Goal: Task Accomplishment & Management: Complete application form

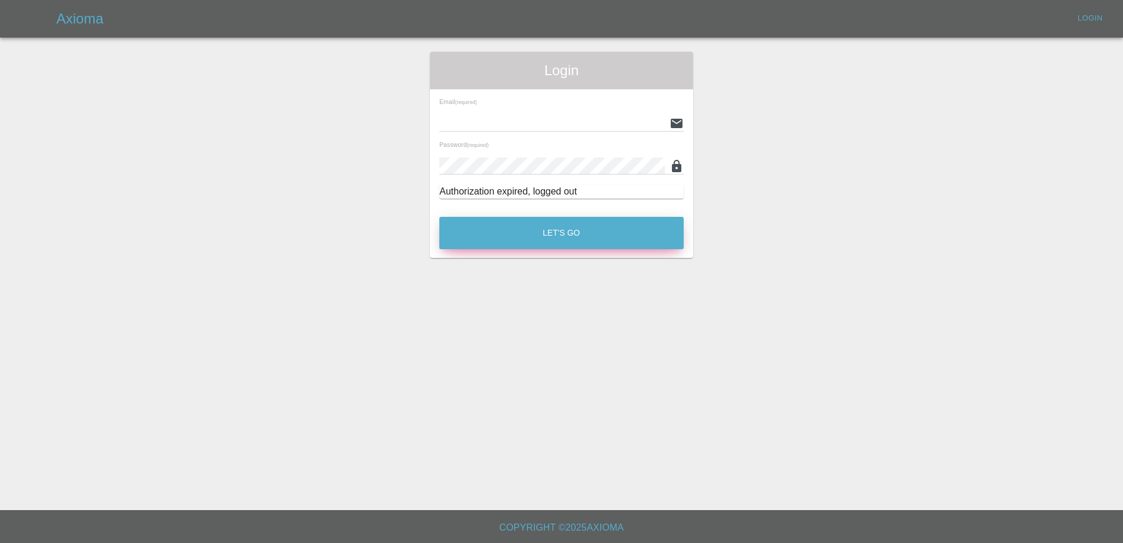
type input "[PERSON_NAME][EMAIL_ADDRESS][PERSON_NAME][DOMAIN_NAME]"
click at [499, 219] on button "Let's Go" at bounding box center [561, 233] width 244 height 32
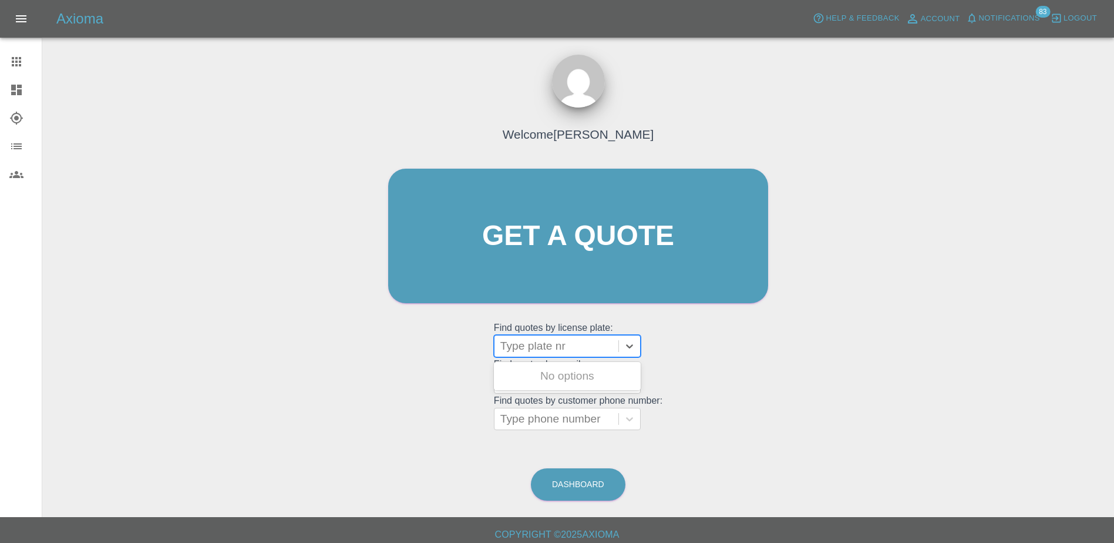
click at [561, 350] on div at bounding box center [556, 346] width 112 height 16
paste input "DV75CXE"
type input "DV75CXE"
click at [569, 363] on div "DV75CXE, Bidding" at bounding box center [567, 376] width 147 height 28
click at [571, 372] on div "DV75CXE, Bidding" at bounding box center [567, 375] width 147 height 23
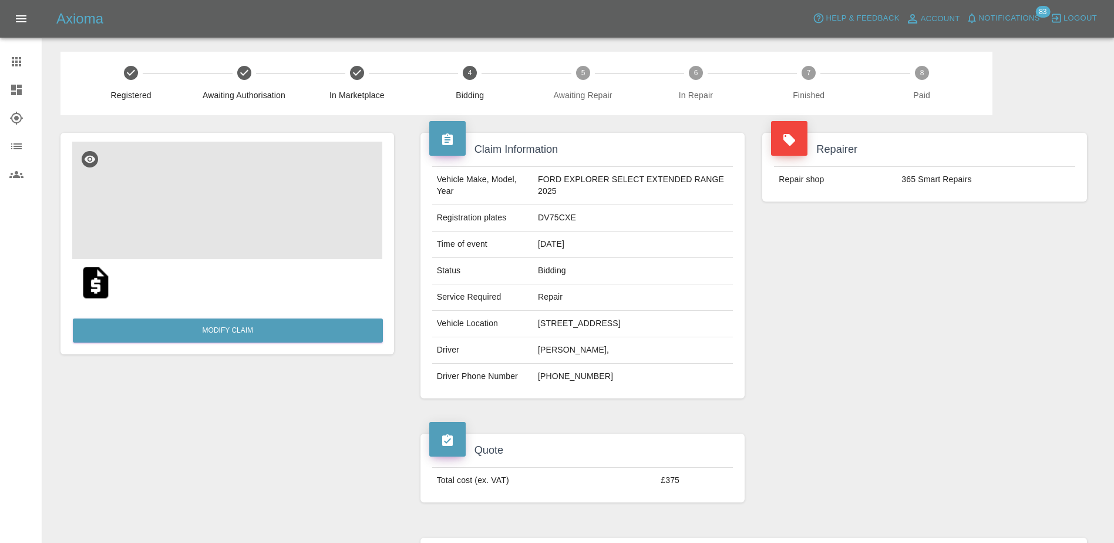
click at [268, 181] on img at bounding box center [227, 200] width 310 height 117
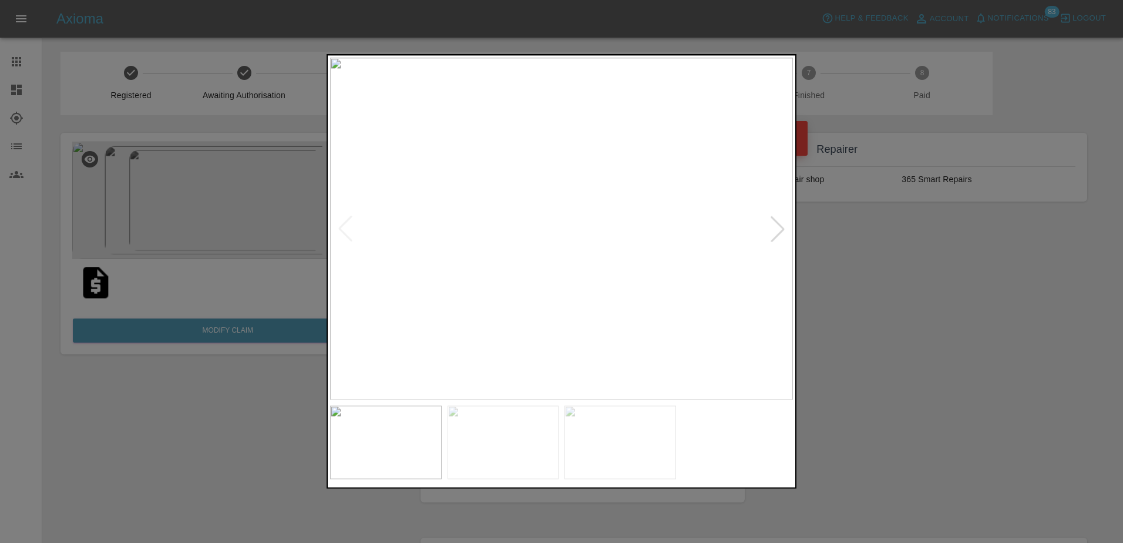
click at [764, 227] on img at bounding box center [561, 229] width 463 height 342
click at [767, 224] on div at bounding box center [778, 228] width 26 height 26
click at [770, 223] on div at bounding box center [778, 228] width 26 height 26
click at [892, 251] on div at bounding box center [561, 271] width 1123 height 543
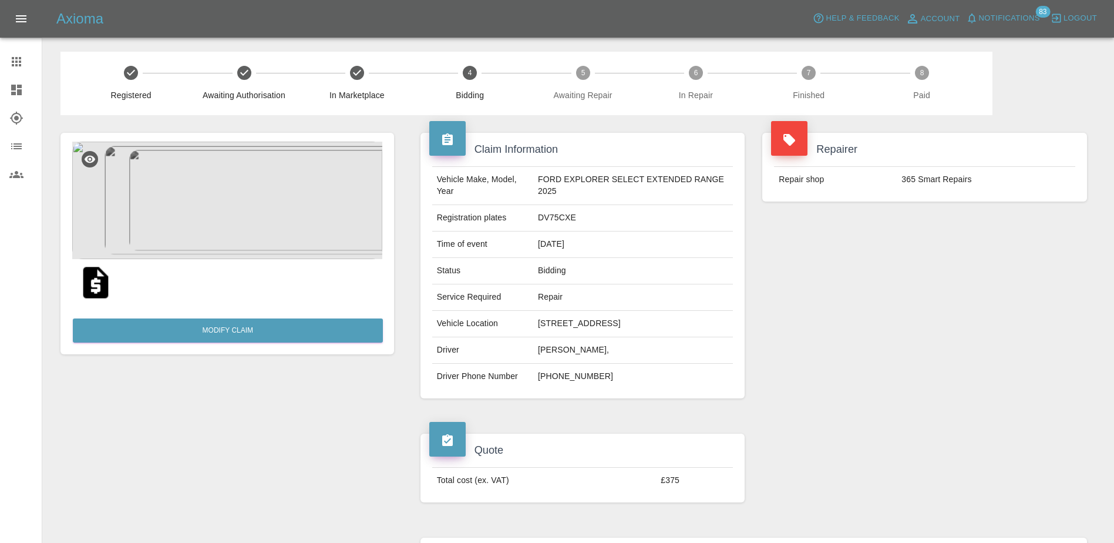
click at [0, 87] on html "Axioma Help & Feedback Account Notifications 83 Logout Claims Dashboard Explore…" at bounding box center [557, 478] width 1114 height 956
click at [23, 66] on div at bounding box center [25, 62] width 33 height 14
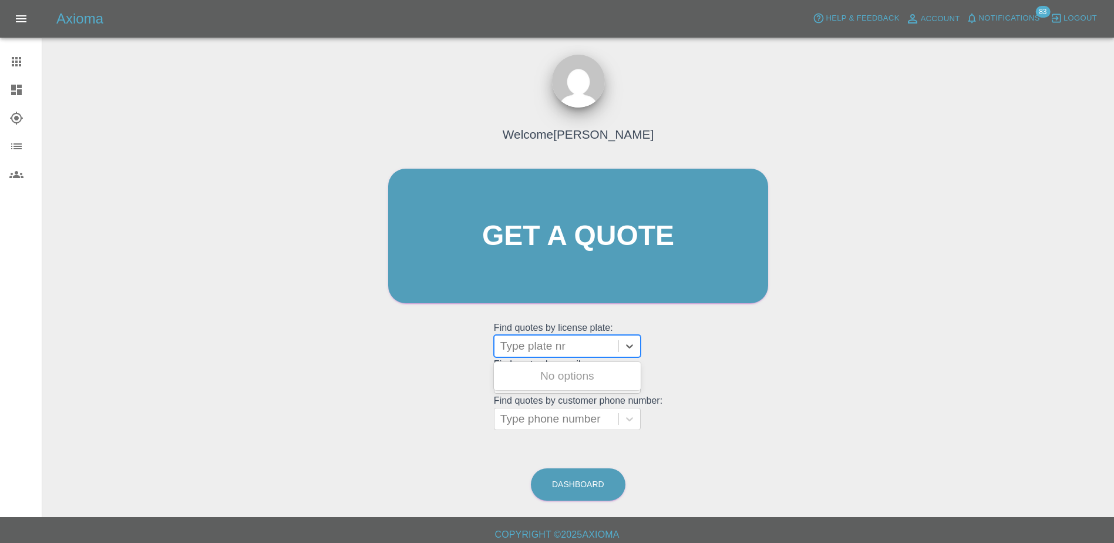
click at [580, 352] on div at bounding box center [556, 346] width 112 height 16
paste input "HV75NDC"
type input "HV75NDC"
paste input "[PERSON_NAME]"
type input "[PERSON_NAME]"
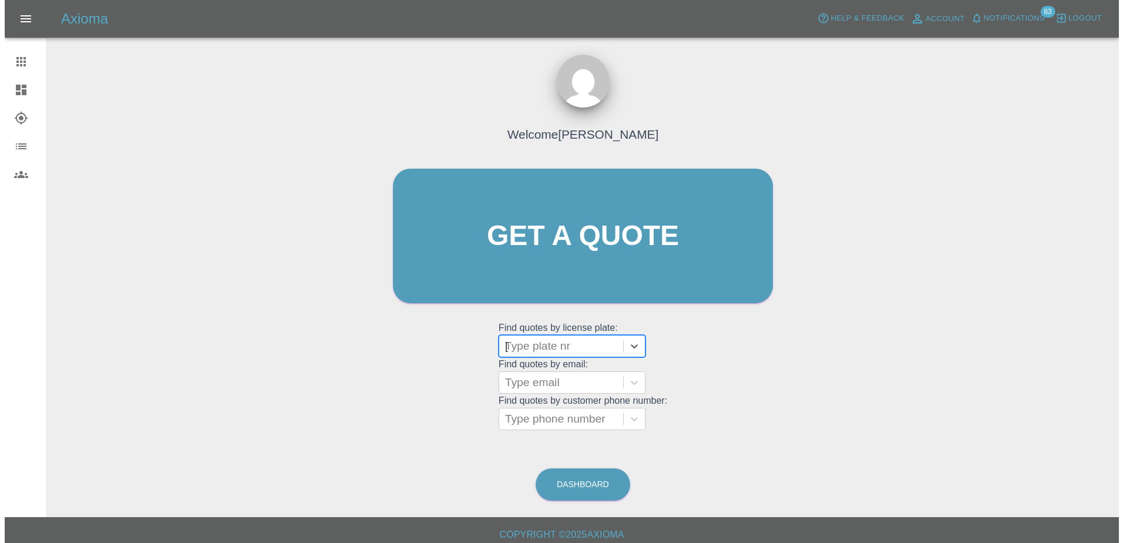
scroll to position [0, 38]
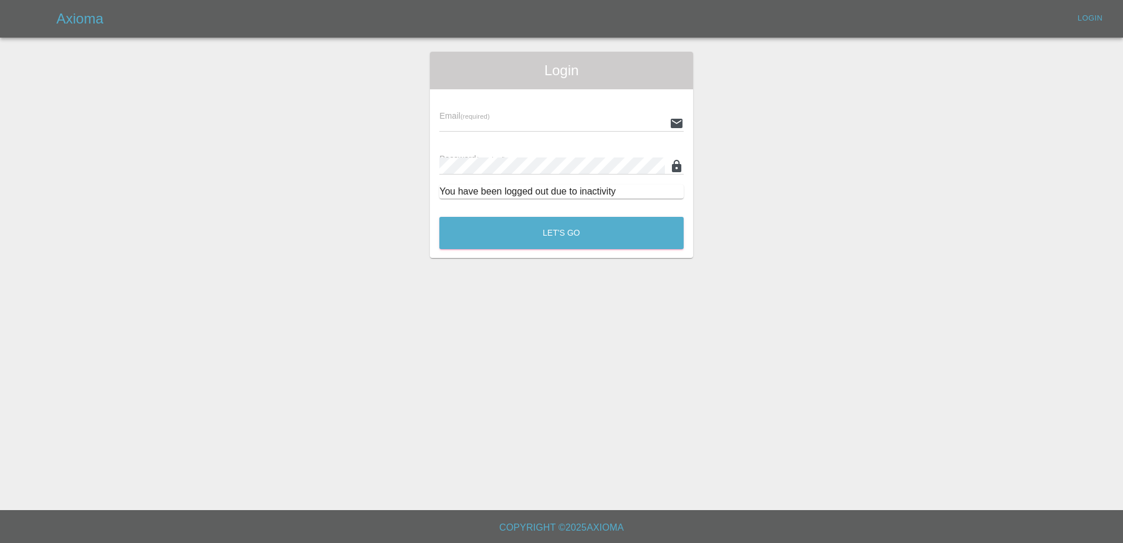
type input "[PERSON_NAME][EMAIL_ADDRESS][PERSON_NAME][DOMAIN_NAME]"
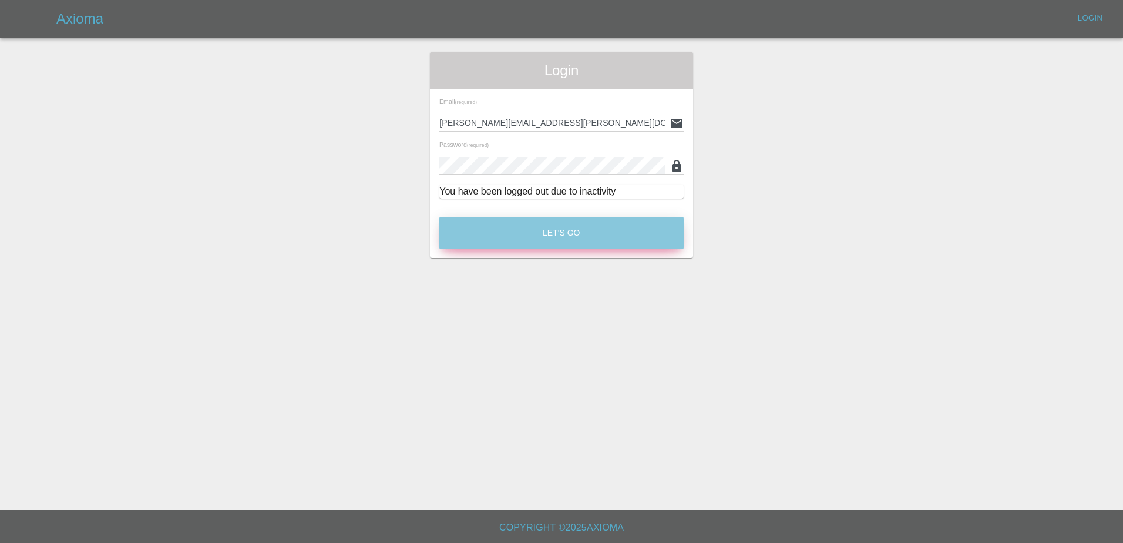
click at [558, 243] on button "Let's Go" at bounding box center [561, 233] width 244 height 32
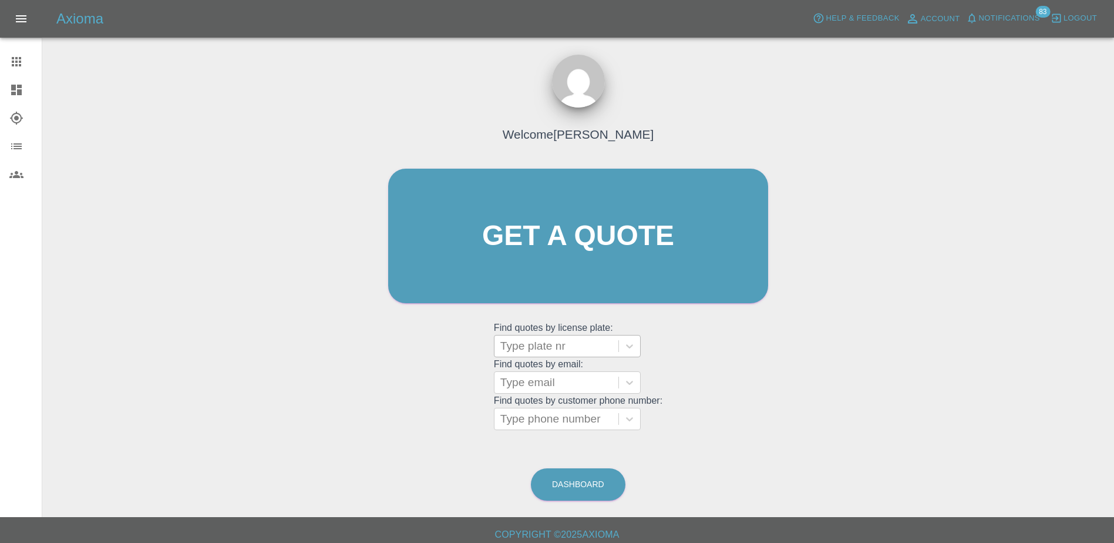
click at [551, 348] on div at bounding box center [556, 346] width 112 height 16
paste input "DW25AZP"
type input "D"
click at [528, 345] on div at bounding box center [556, 346] width 112 height 16
paste input "DT25WBV"
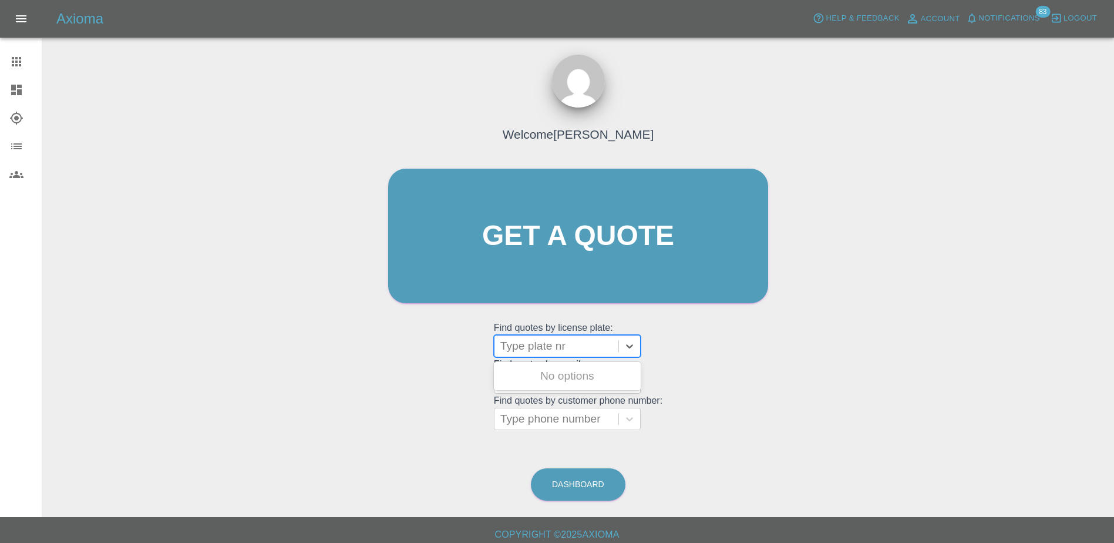
type input "DT25WBV"
click at [553, 372] on div "DT25WBV, Awaiting Repair" at bounding box center [567, 383] width 147 height 38
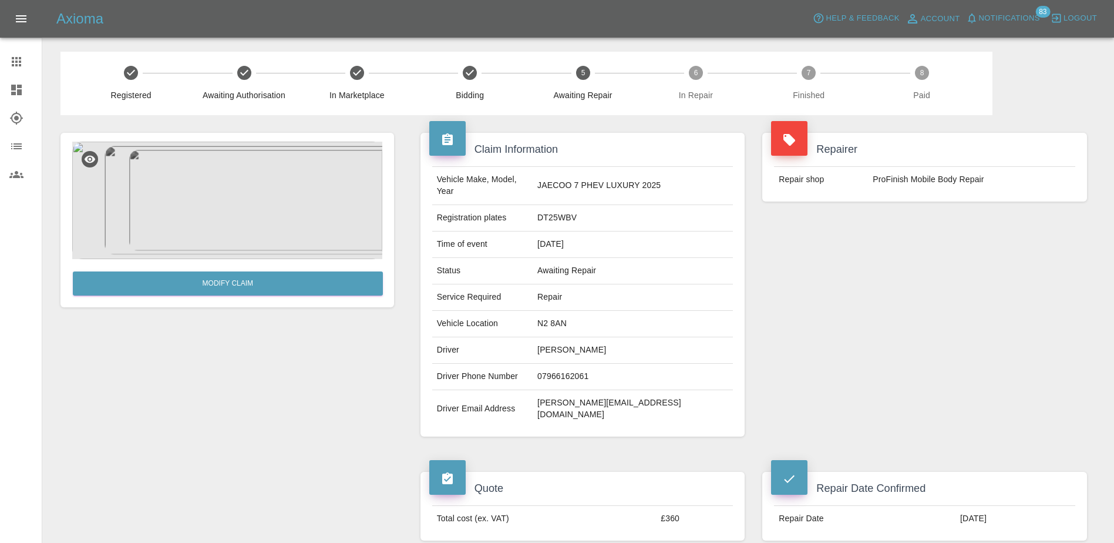
drag, startPoint x: 3, startPoint y: 56, endPoint x: 14, endPoint y: 62, distance: 12.4
click at [3, 56] on link "Claims" at bounding box center [21, 62] width 42 height 28
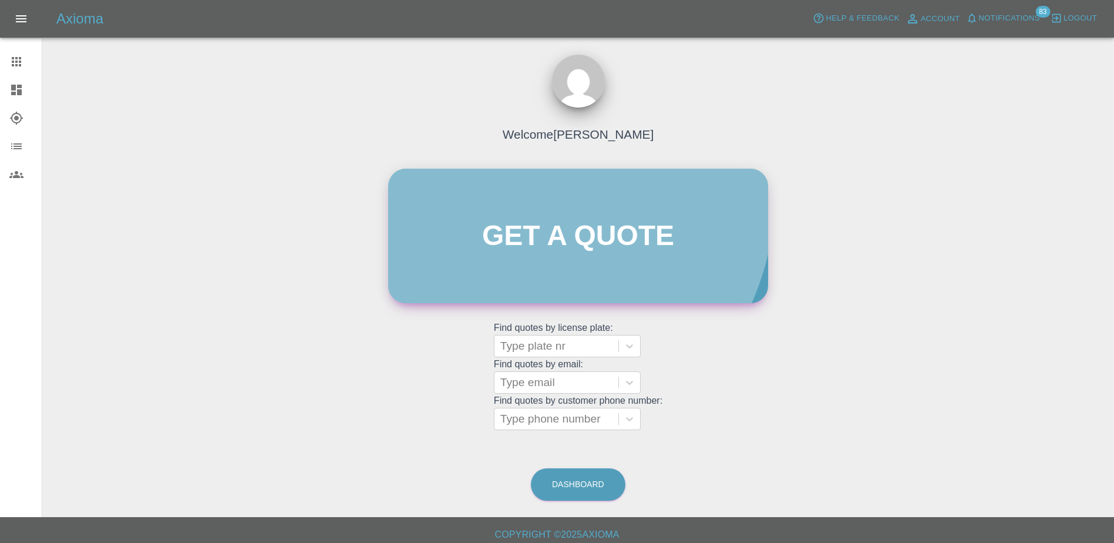
click at [524, 196] on link "Get a quote" at bounding box center [578, 236] width 380 height 134
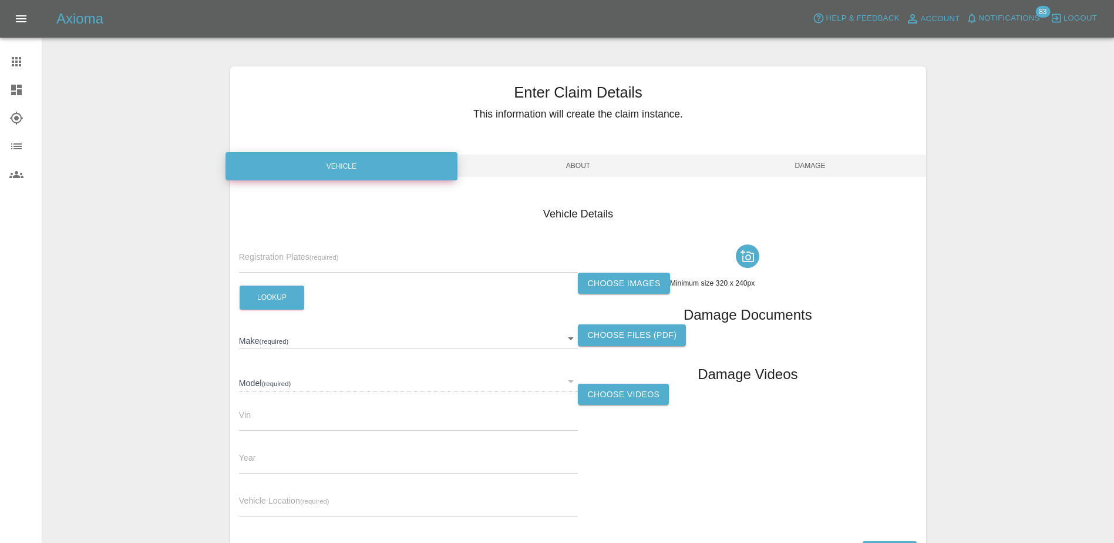
click at [434, 258] on input "text" at bounding box center [408, 263] width 339 height 17
paste input "Polestar 4"
type input "P"
click at [338, 262] on input "text" at bounding box center [408, 263] width 339 height 17
paste input "OV75DHC"
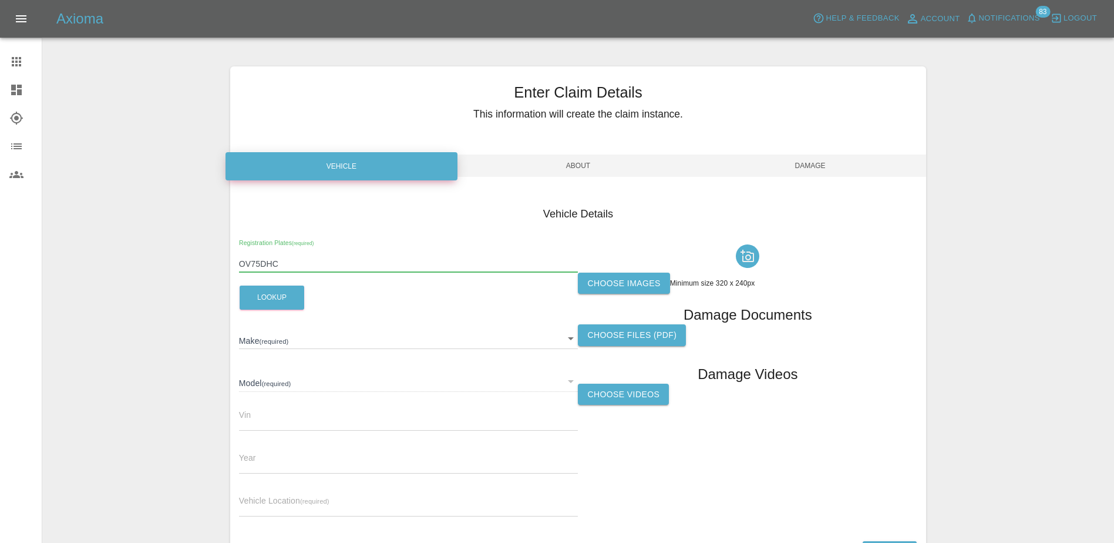
type input "OV75DHC"
click at [281, 315] on div "Registration Plates (required) OV75DHC Lookup Make (required) ​ Model (required…" at bounding box center [408, 383] width 339 height 287
click at [281, 310] on div "Registration Plates (required) OV75DHC Lookup Make (required) ​ Model (required…" at bounding box center [408, 383] width 339 height 287
click at [281, 303] on button "Lookup" at bounding box center [272, 297] width 65 height 24
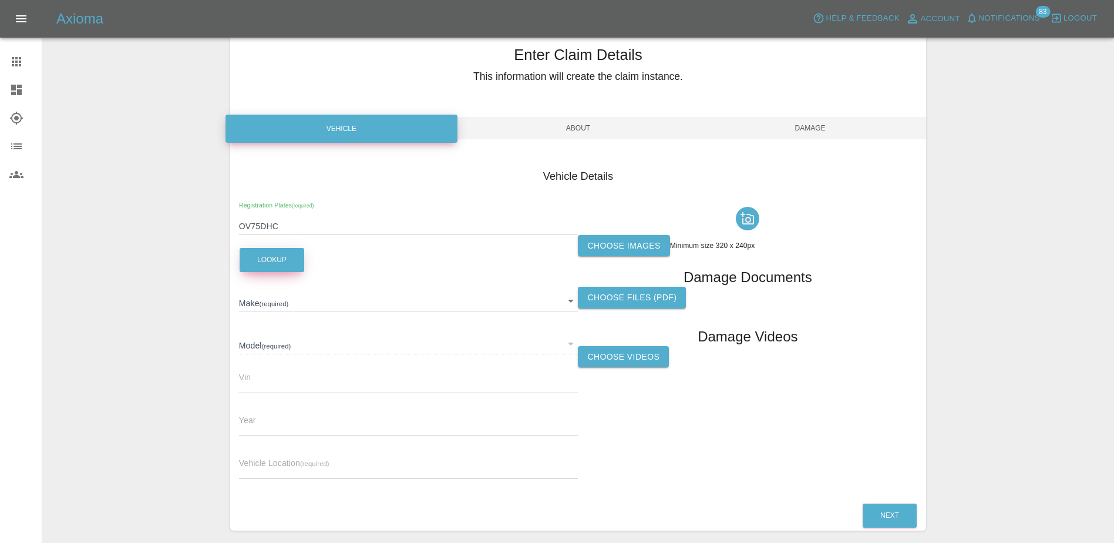
scroll to position [59, 0]
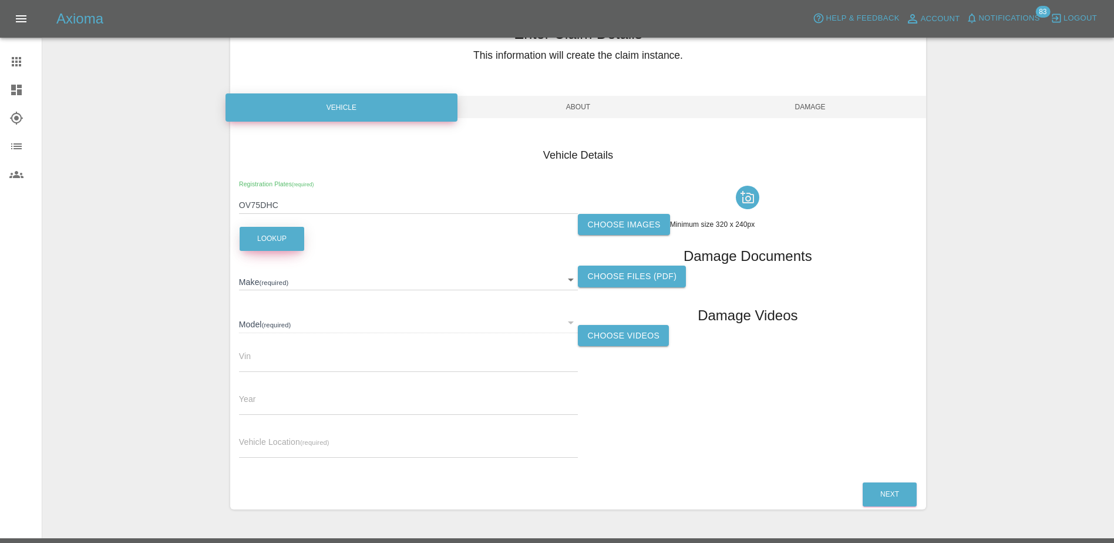
type input "POLESTAR"
type input "4 DUAL MOTOR PLUS"
type input "2025"
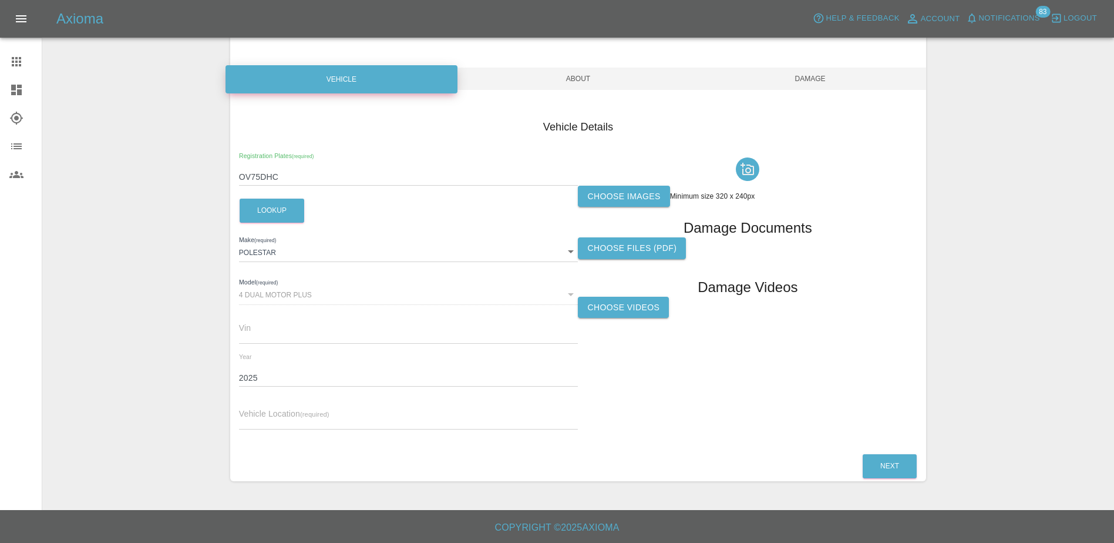
click at [321, 409] on span "Vehicle Location (required)" at bounding box center [284, 413] width 90 height 9
drag, startPoint x: 315, startPoint y: 416, endPoint x: 336, endPoint y: 417, distance: 21.7
click at [315, 416] on input "text" at bounding box center [408, 420] width 339 height 17
click at [372, 409] on div "Vehicle Location (required)" at bounding box center [408, 412] width 339 height 33
click at [362, 419] on input "text" at bounding box center [408, 420] width 339 height 17
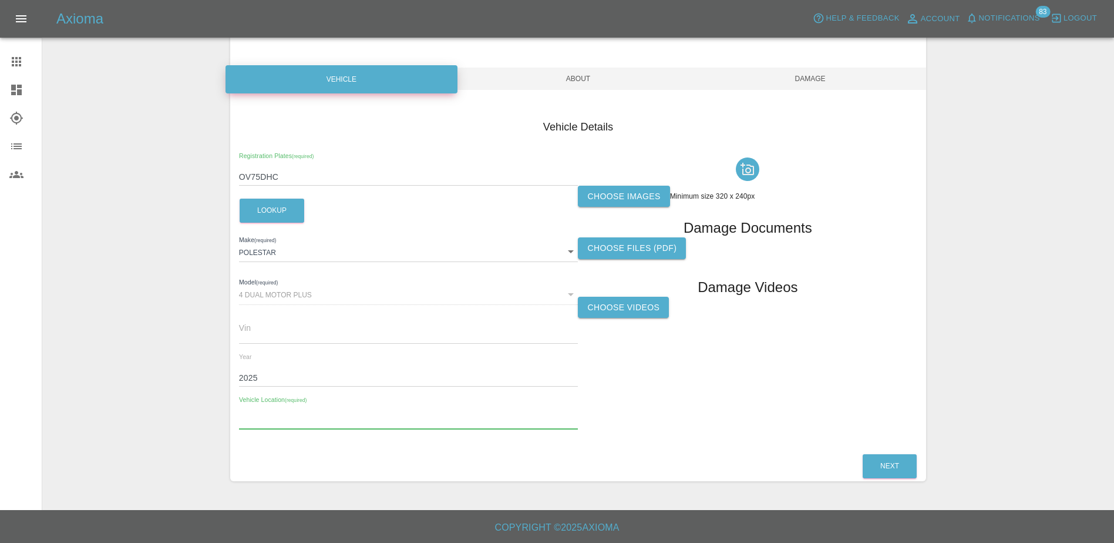
paste input "[STREET_ADDRESS][PERSON_NAME]"
type input "[STREET_ADDRESS][PERSON_NAME]"
click at [605, 189] on label "Choose images" at bounding box center [624, 197] width 92 height 22
click at [0, 0] on input "Choose images" at bounding box center [0, 0] width 0 height 0
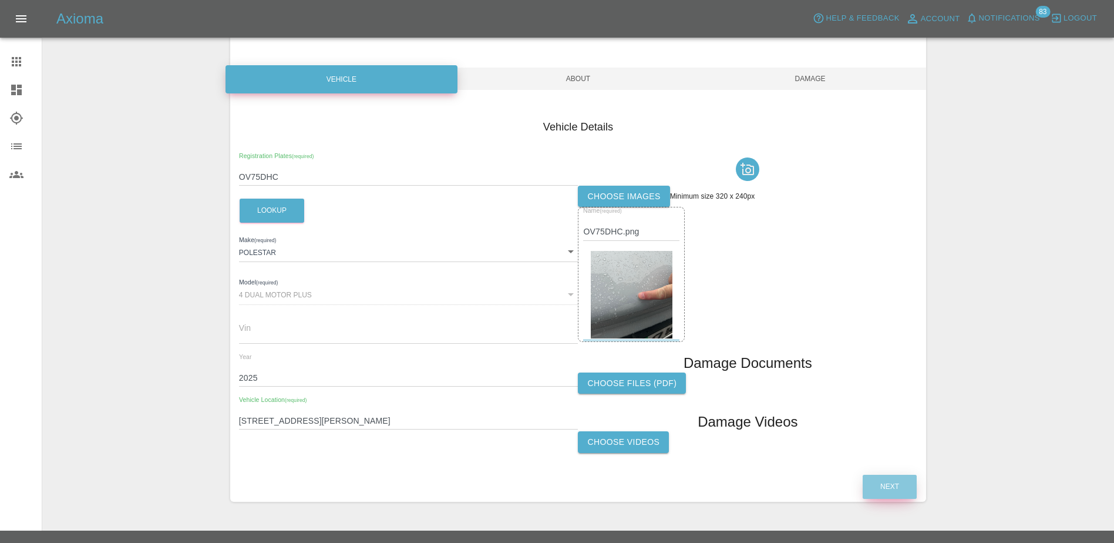
click at [886, 485] on button "Next" at bounding box center [890, 486] width 54 height 24
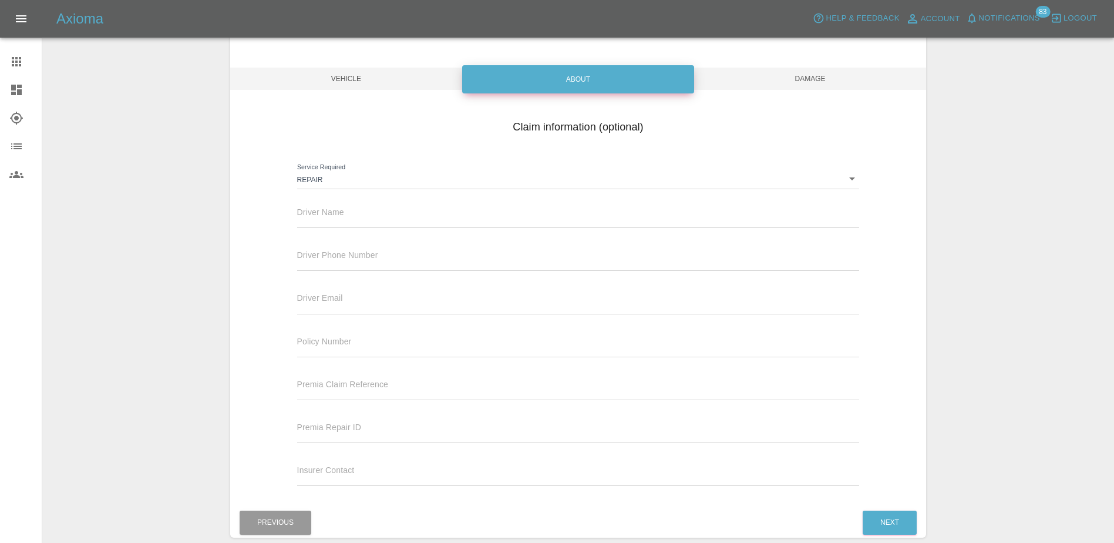
click at [396, 201] on div "Driver Name" at bounding box center [578, 211] width 563 height 33
click at [393, 217] on input "text" at bounding box center [578, 219] width 563 height 17
click at [304, 198] on div "Driver Name" at bounding box center [578, 211] width 563 height 33
click at [316, 217] on input "text" at bounding box center [578, 219] width 563 height 17
paste input "[PERSON_NAME]"
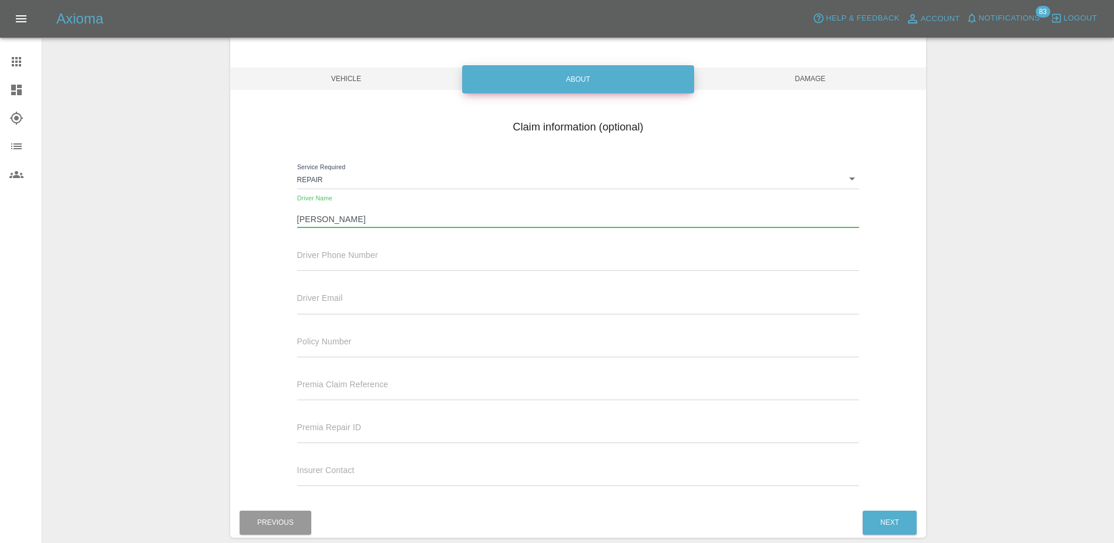
type input "[PERSON_NAME]"
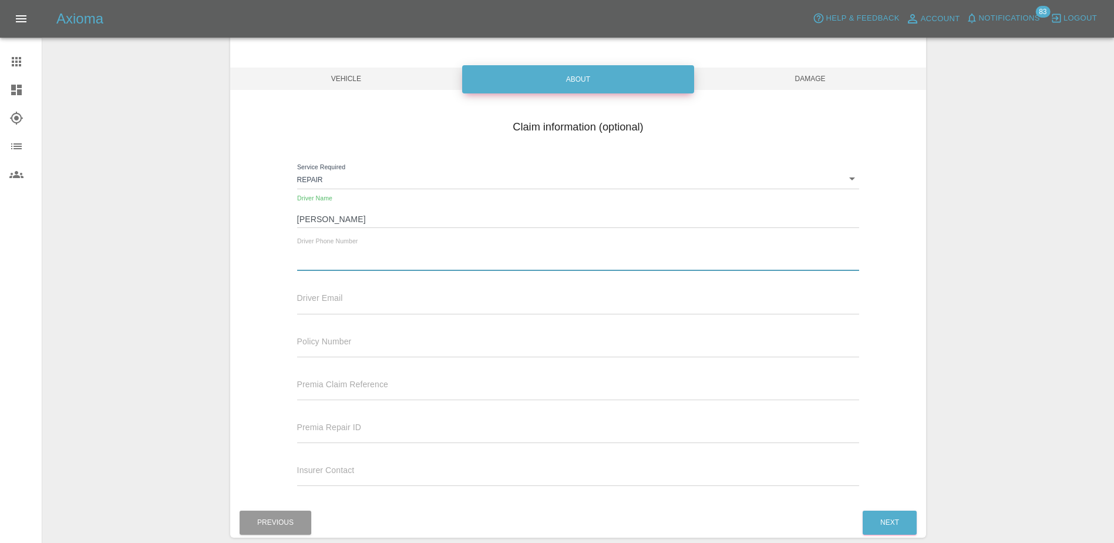
click at [314, 255] on input "text" at bounding box center [578, 262] width 563 height 17
click at [334, 255] on input "text" at bounding box center [578, 262] width 563 height 17
paste input "07962151889"
type input "07962151889"
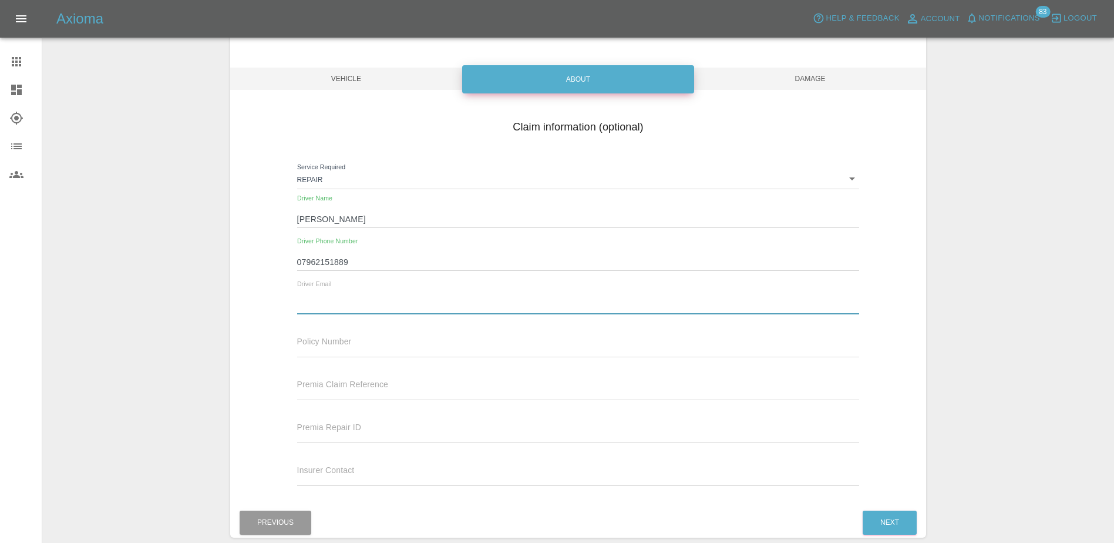
drag, startPoint x: 415, startPoint y: 311, endPoint x: 445, endPoint y: 308, distance: 30.2
click at [415, 311] on input "text" at bounding box center [578, 305] width 563 height 17
click at [365, 298] on input "text" at bounding box center [578, 305] width 563 height 17
paste input "[EMAIL_ADDRESS][DOMAIN_NAME]"
type input "[EMAIL_ADDRESS][DOMAIN_NAME]"
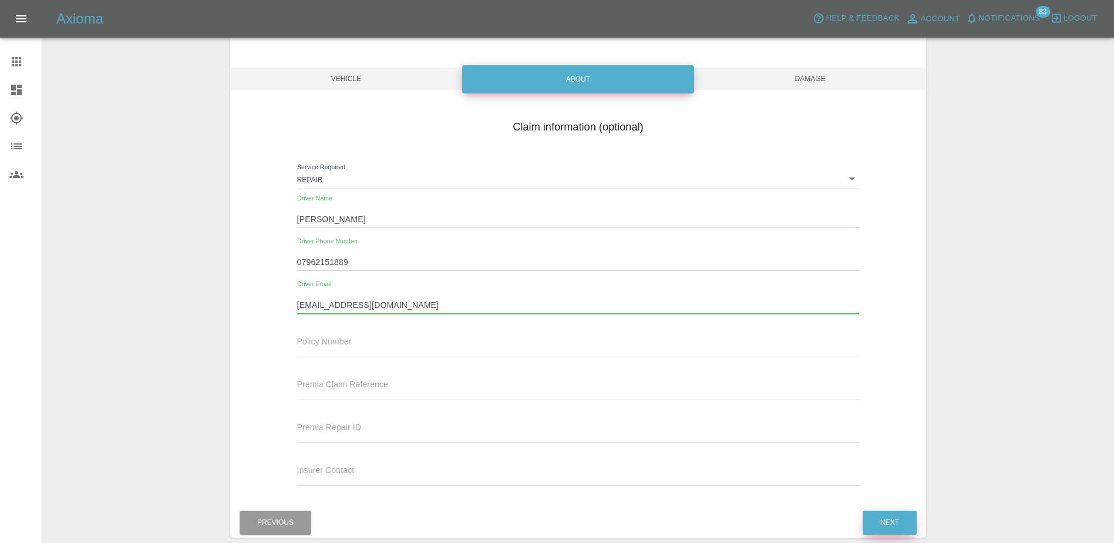
click at [900, 522] on button "Next" at bounding box center [890, 522] width 54 height 24
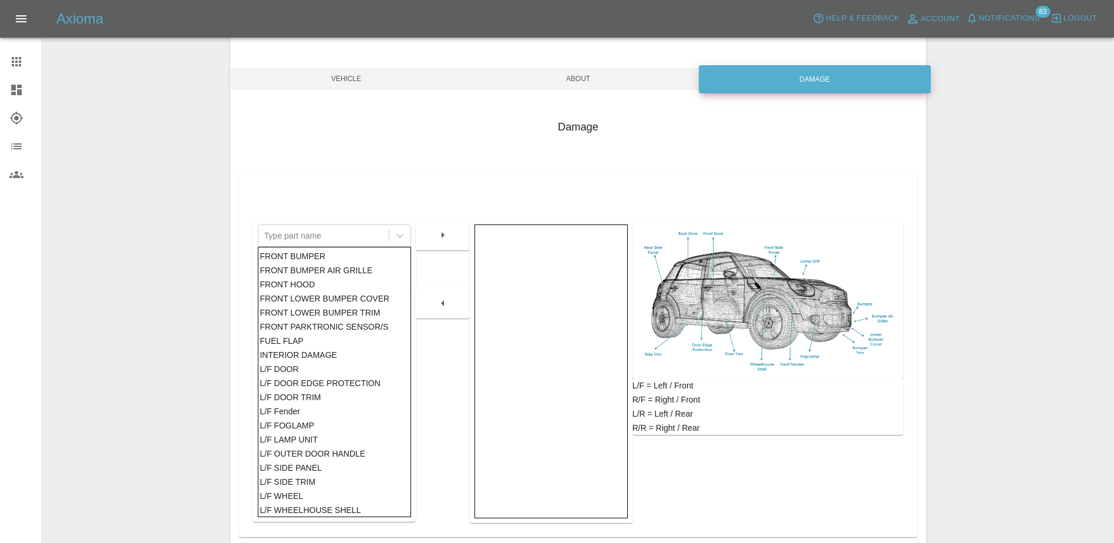
click at [350, 257] on div "FRONT BUMPER" at bounding box center [334, 256] width 149 height 14
click at [335, 272] on div "FRONT BUMPER AIR GRILLE" at bounding box center [334, 270] width 149 height 14
click at [334, 277] on div "FRONT BUMPER AIR GRILLE" at bounding box center [334, 270] width 149 height 14
click at [336, 257] on div "FRONT BUMPER" at bounding box center [334, 256] width 149 height 14
click at [446, 230] on icon "button" at bounding box center [443, 235] width 14 height 14
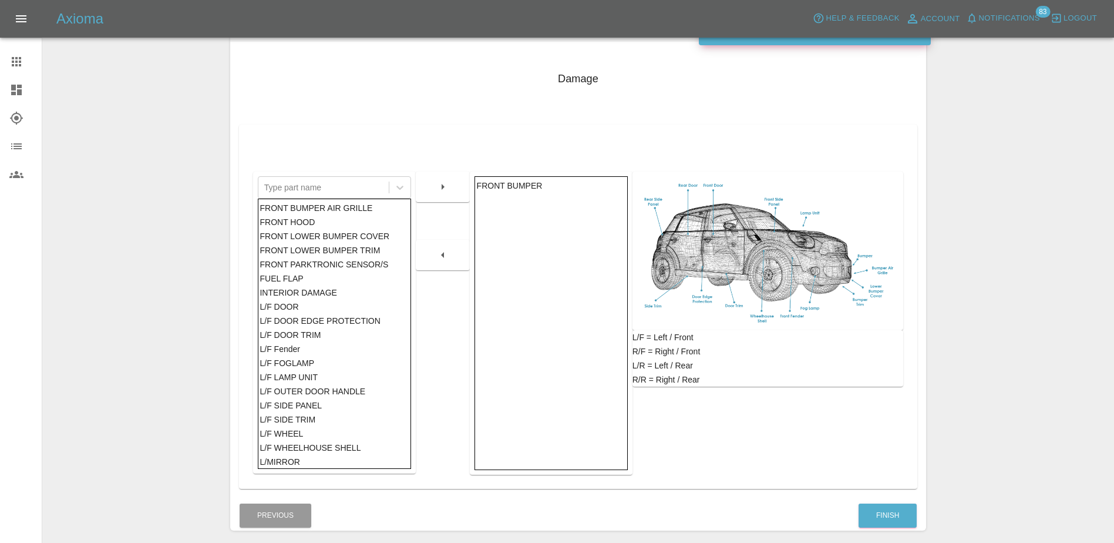
scroll to position [184, 0]
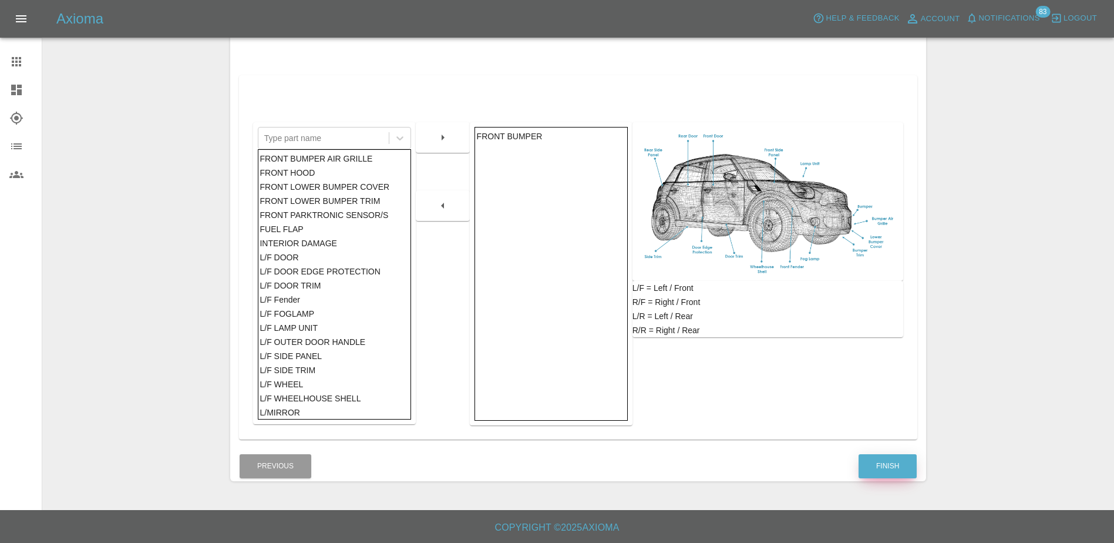
drag, startPoint x: 901, startPoint y: 470, endPoint x: 880, endPoint y: 459, distance: 23.9
click at [900, 470] on button "Finish" at bounding box center [887, 466] width 58 height 24
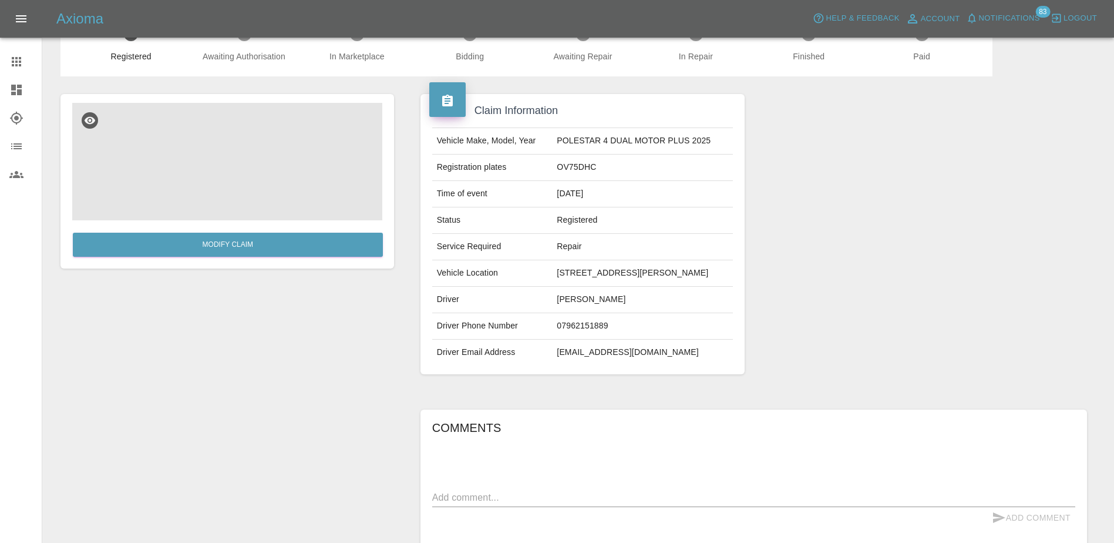
scroll to position [59, 0]
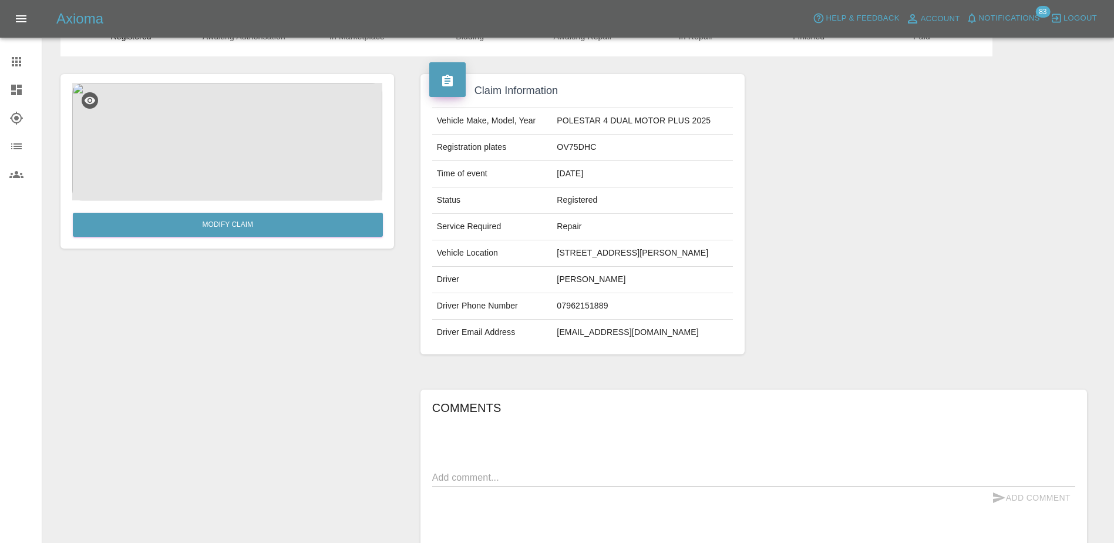
click at [570, 470] on div "x" at bounding box center [753, 477] width 643 height 19
type textarea "small paint chip to bumper"
click at [1028, 507] on button "Add Comment" at bounding box center [1031, 498] width 88 height 22
click at [21, 66] on icon at bounding box center [16, 61] width 9 height 9
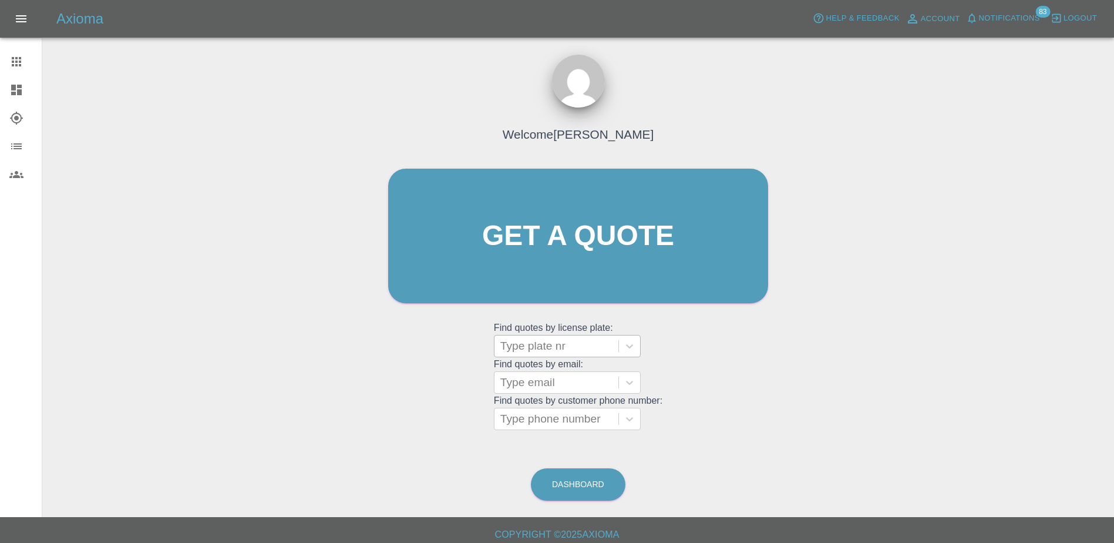
click at [530, 349] on div at bounding box center [556, 346] width 112 height 16
paste input "DV75CXE"
type input "DV75CXE"
click at [540, 368] on div "DV75CXE, Bidding" at bounding box center [567, 375] width 147 height 23
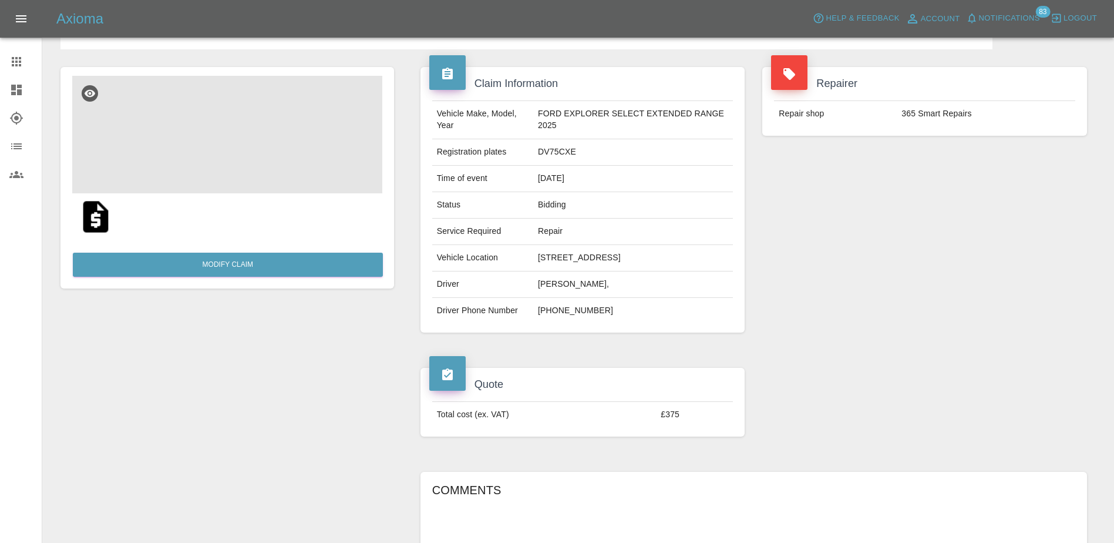
scroll to position [61, 0]
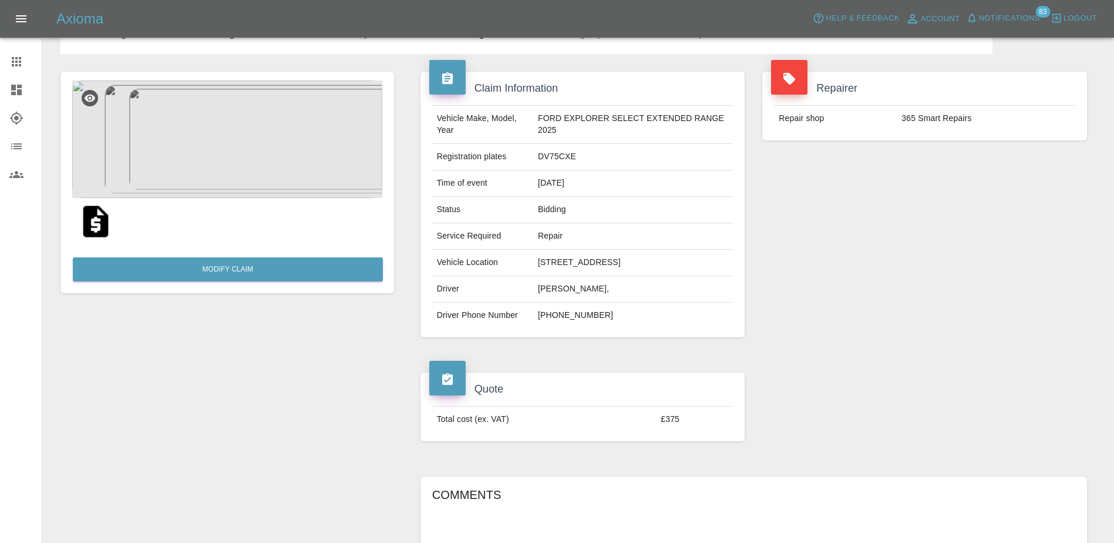
click at [200, 147] on img at bounding box center [227, 138] width 310 height 117
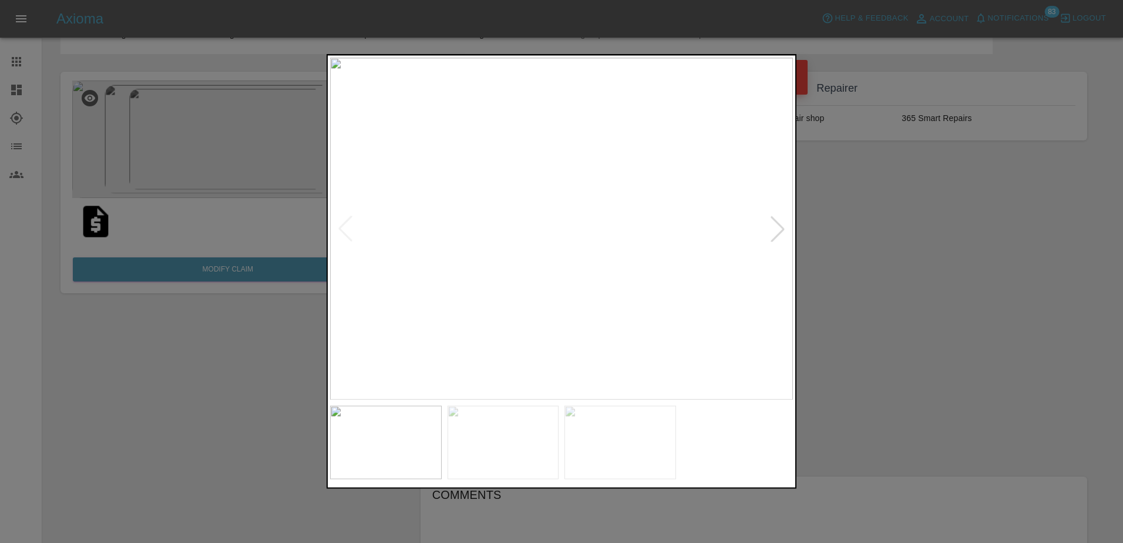
click at [763, 231] on img at bounding box center [561, 229] width 463 height 342
click at [770, 227] on div at bounding box center [778, 228] width 26 height 26
click at [934, 261] on div at bounding box center [561, 271] width 1123 height 543
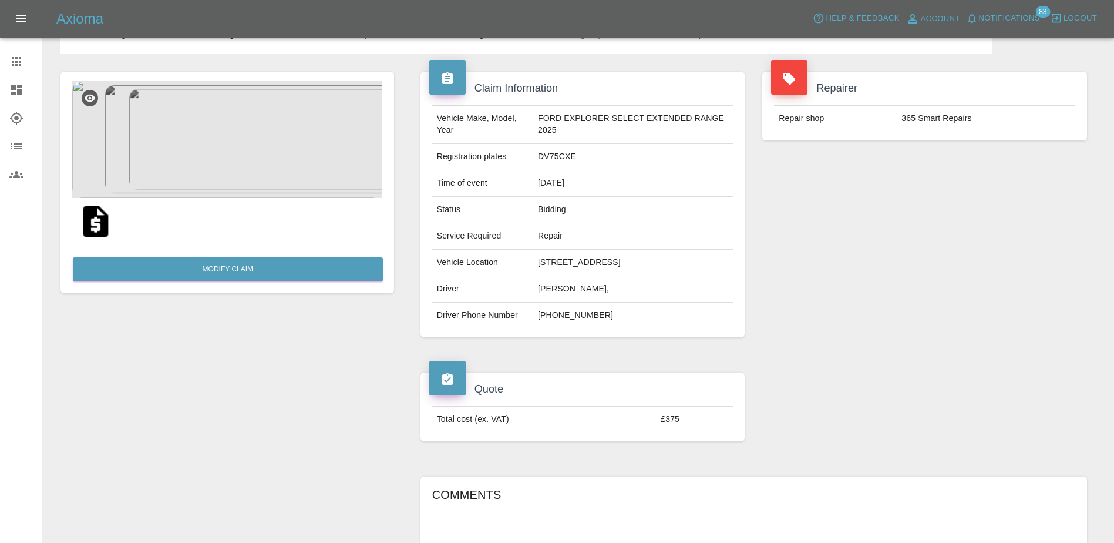
drag, startPoint x: 11, startPoint y: 60, endPoint x: 59, endPoint y: 69, distance: 48.9
click at [11, 60] on icon at bounding box center [16, 62] width 14 height 14
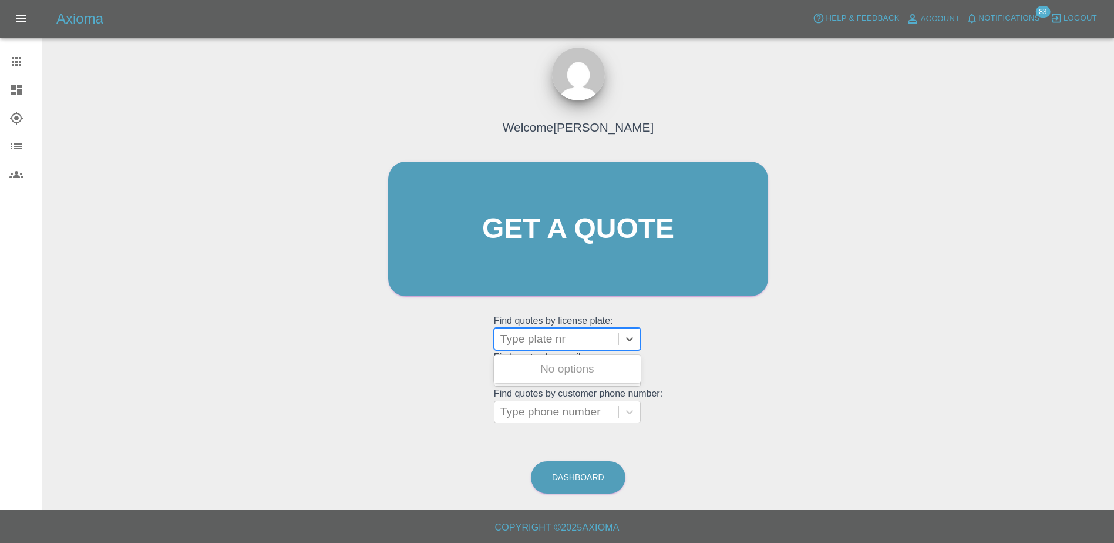
click at [517, 335] on div at bounding box center [556, 339] width 112 height 16
paste input "DT25WBV"
type input "DT25WBV"
click at [578, 370] on div "DT25WBV, Awaiting Repair" at bounding box center [567, 376] width 147 height 38
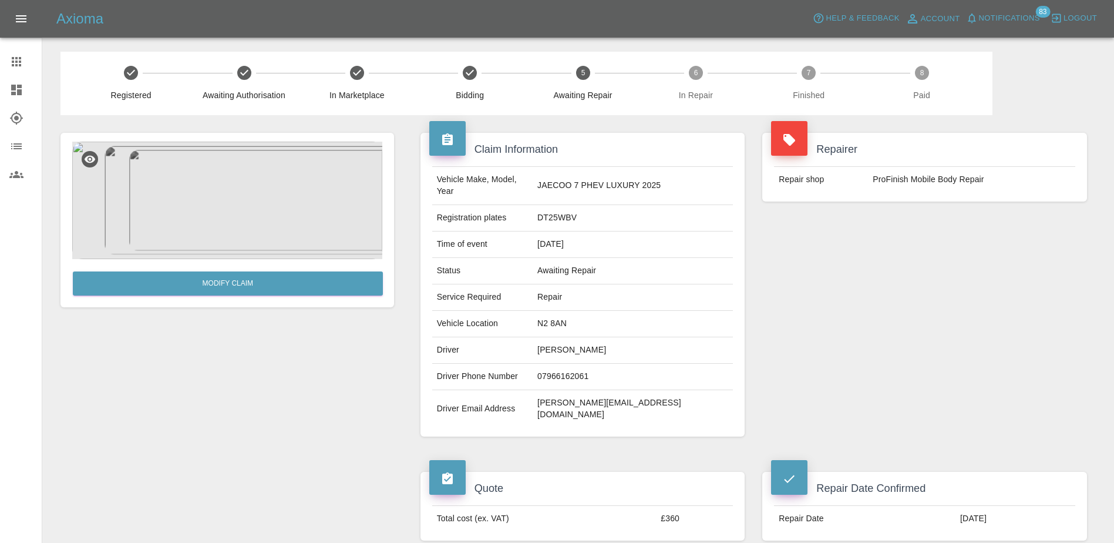
click at [843, 332] on div "Repairer Repair shop ProFinish Mobile Body Repair" at bounding box center [924, 284] width 342 height 339
click at [968, 328] on div "Repairer Repair shop ProFinish Mobile Body Repair" at bounding box center [924, 284] width 342 height 339
click at [22, 61] on icon at bounding box center [16, 62] width 14 height 14
